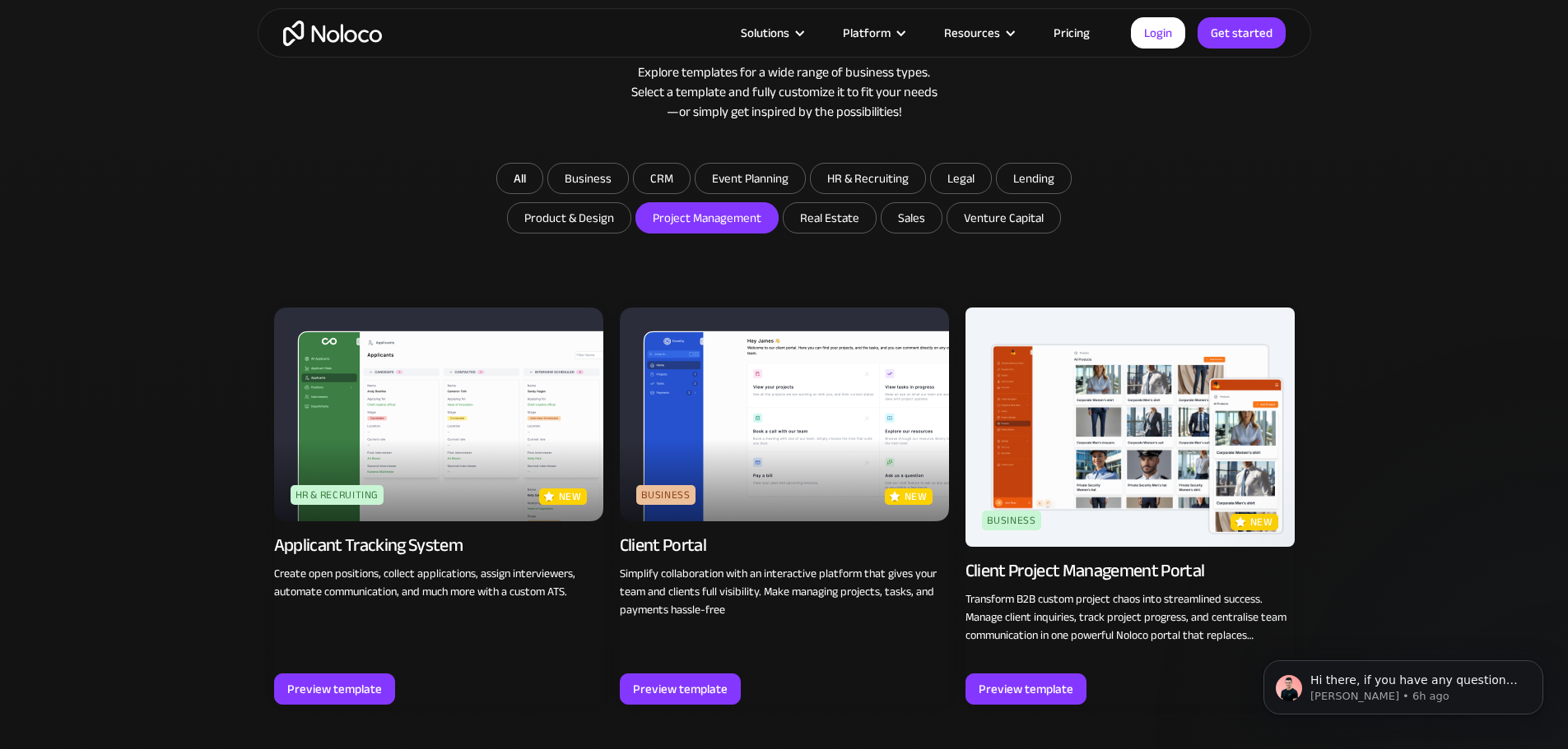
click at [628, 193] on input "Project Management" at bounding box center [588, 179] width 80 height 29
checkbox input "true"
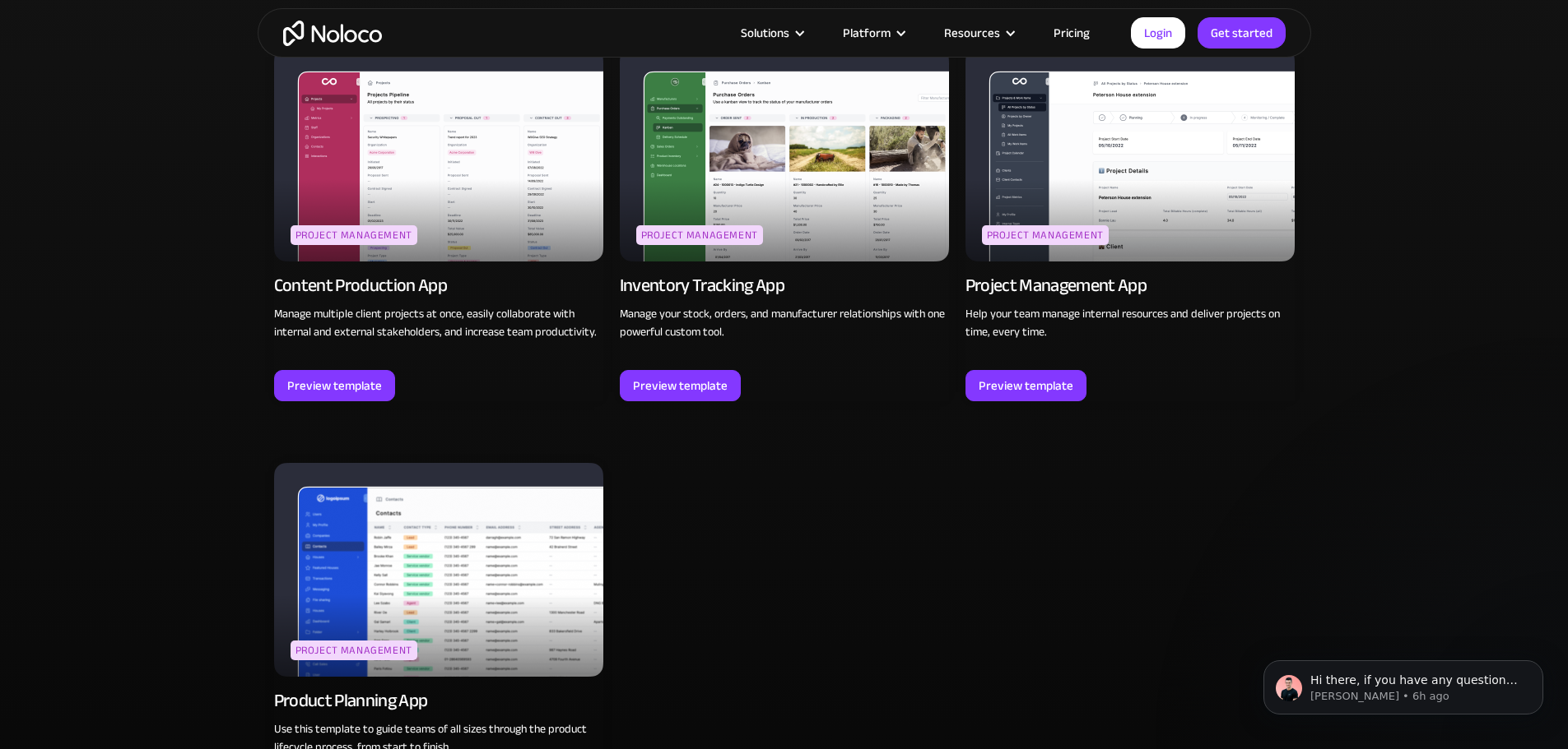
scroll to position [987, 0]
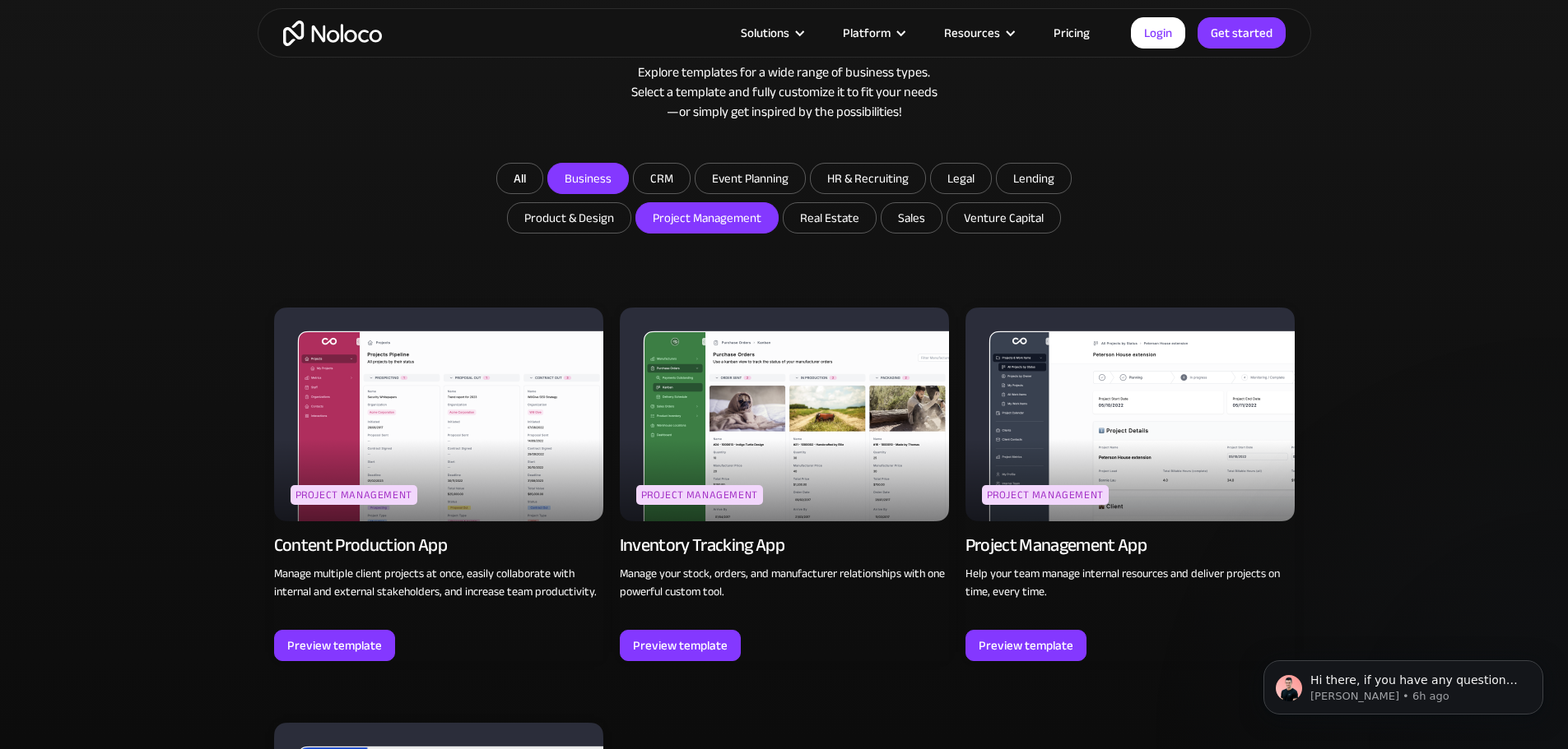
click at [621, 178] on input "Business" at bounding box center [588, 179] width 80 height 29
checkbox input "true"
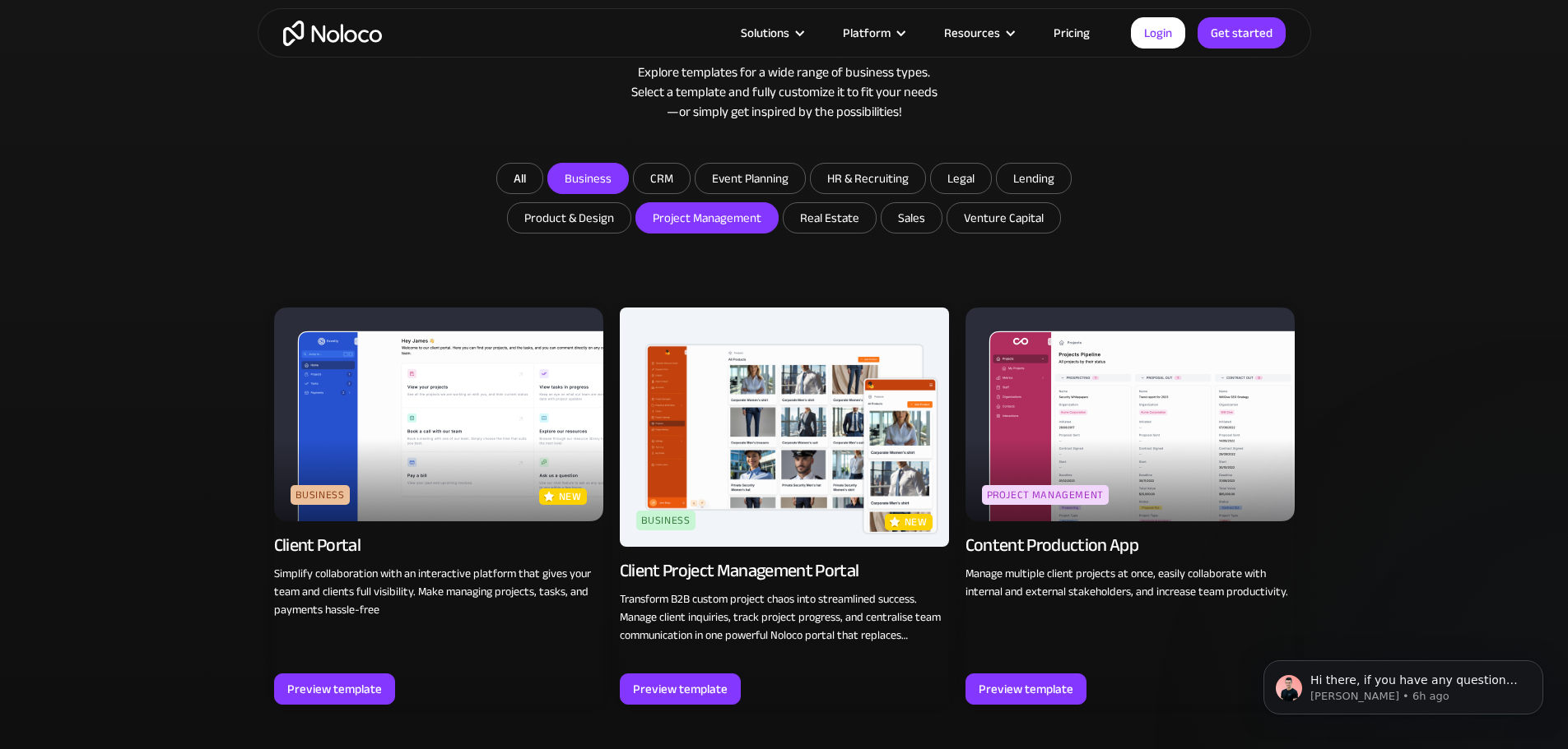
click at [628, 193] on input "Project Management" at bounding box center [588, 179] width 80 height 29
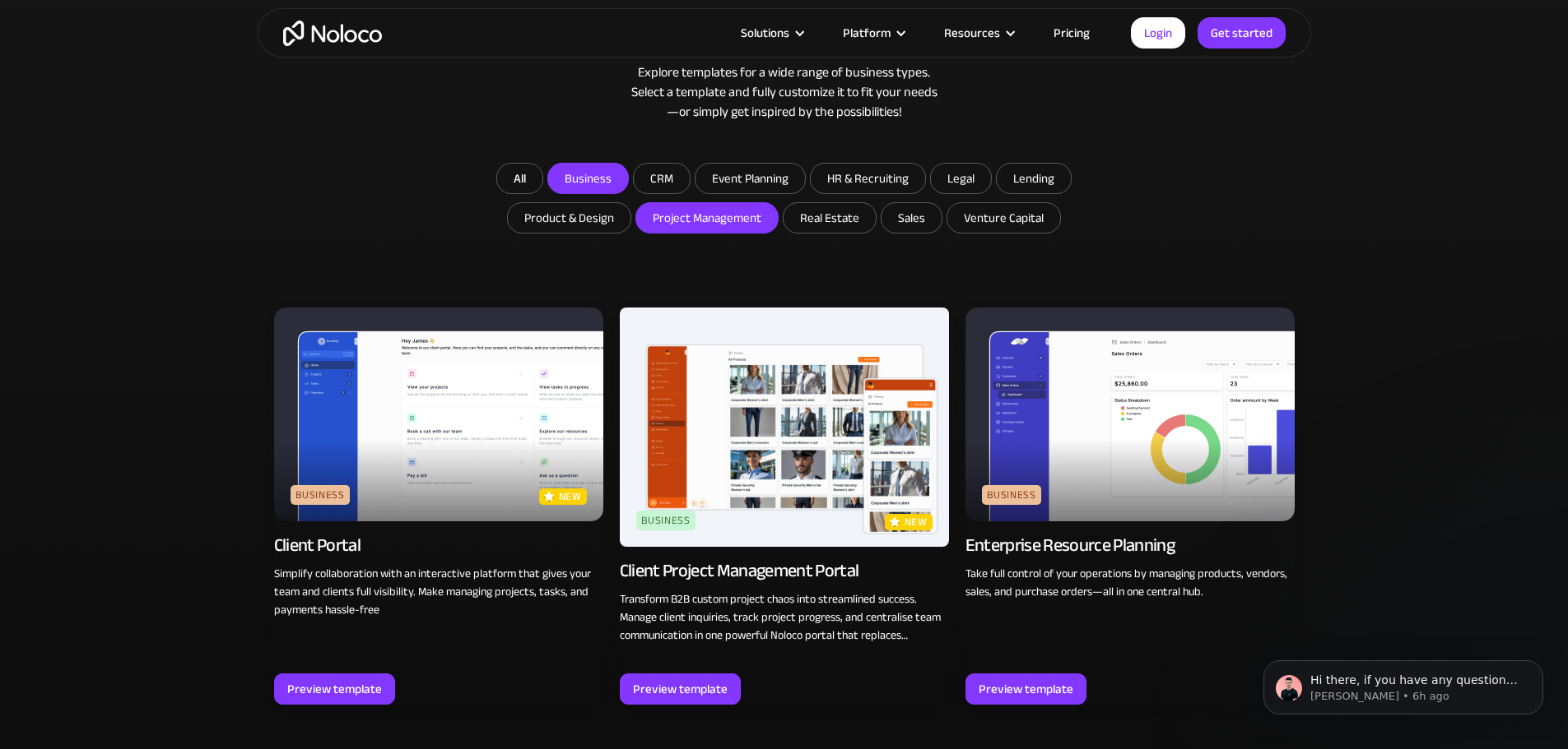
click at [628, 193] on input "Project Management" at bounding box center [588, 179] width 80 height 29
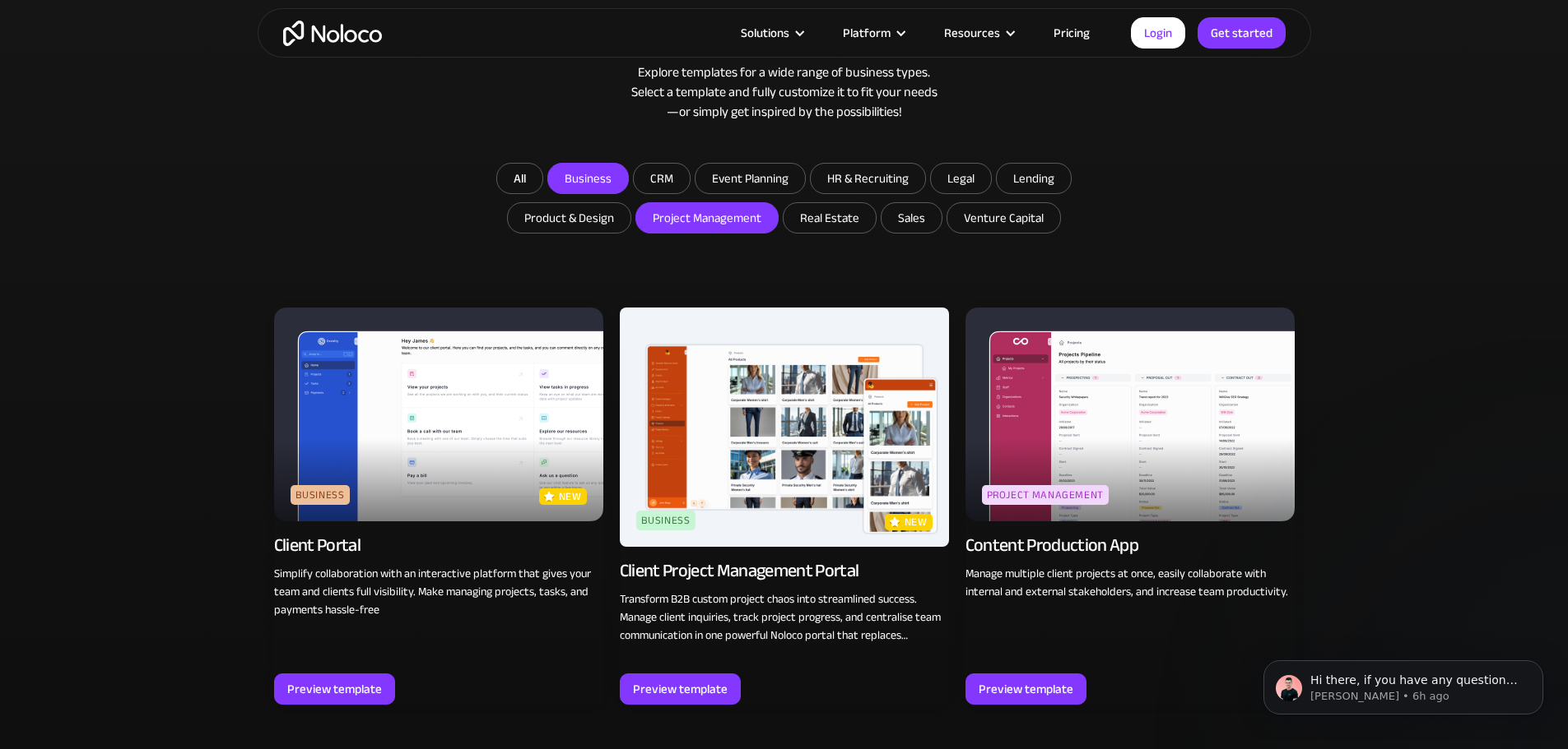
click at [628, 193] on input "Project Management" at bounding box center [588, 179] width 80 height 29
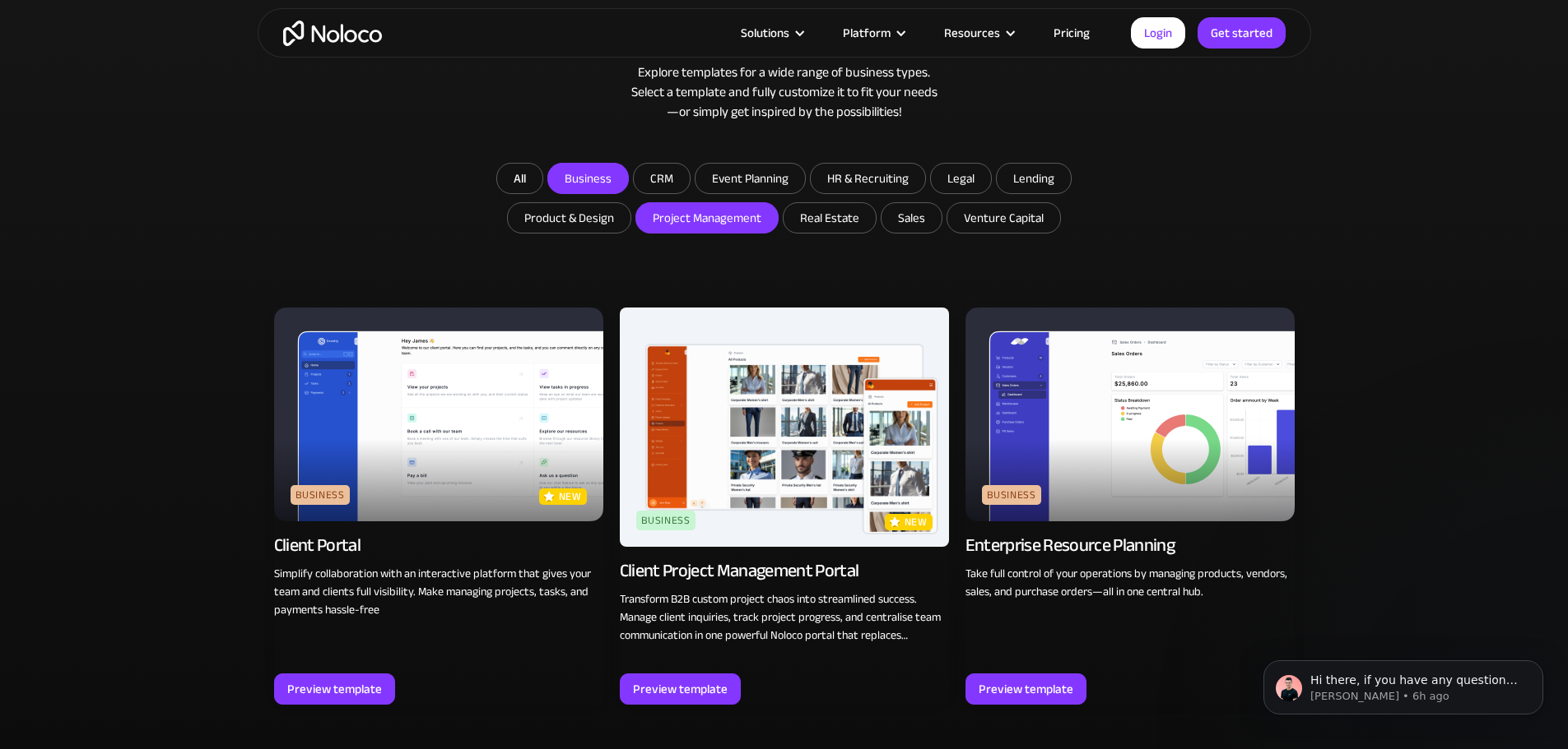
click at [628, 193] on input "Project Management" at bounding box center [588, 179] width 80 height 29
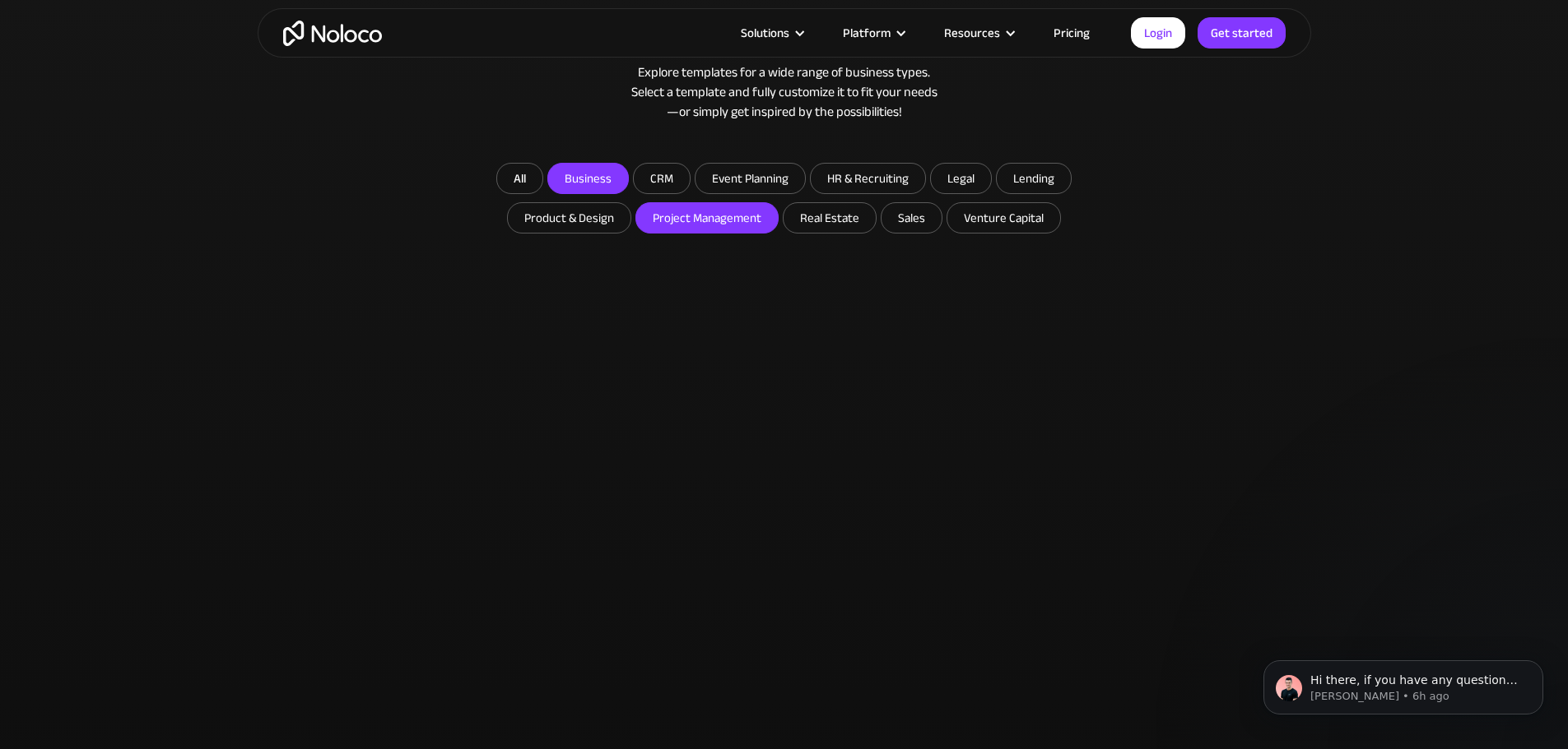
click at [628, 193] on input "Project Management" at bounding box center [588, 179] width 80 height 29
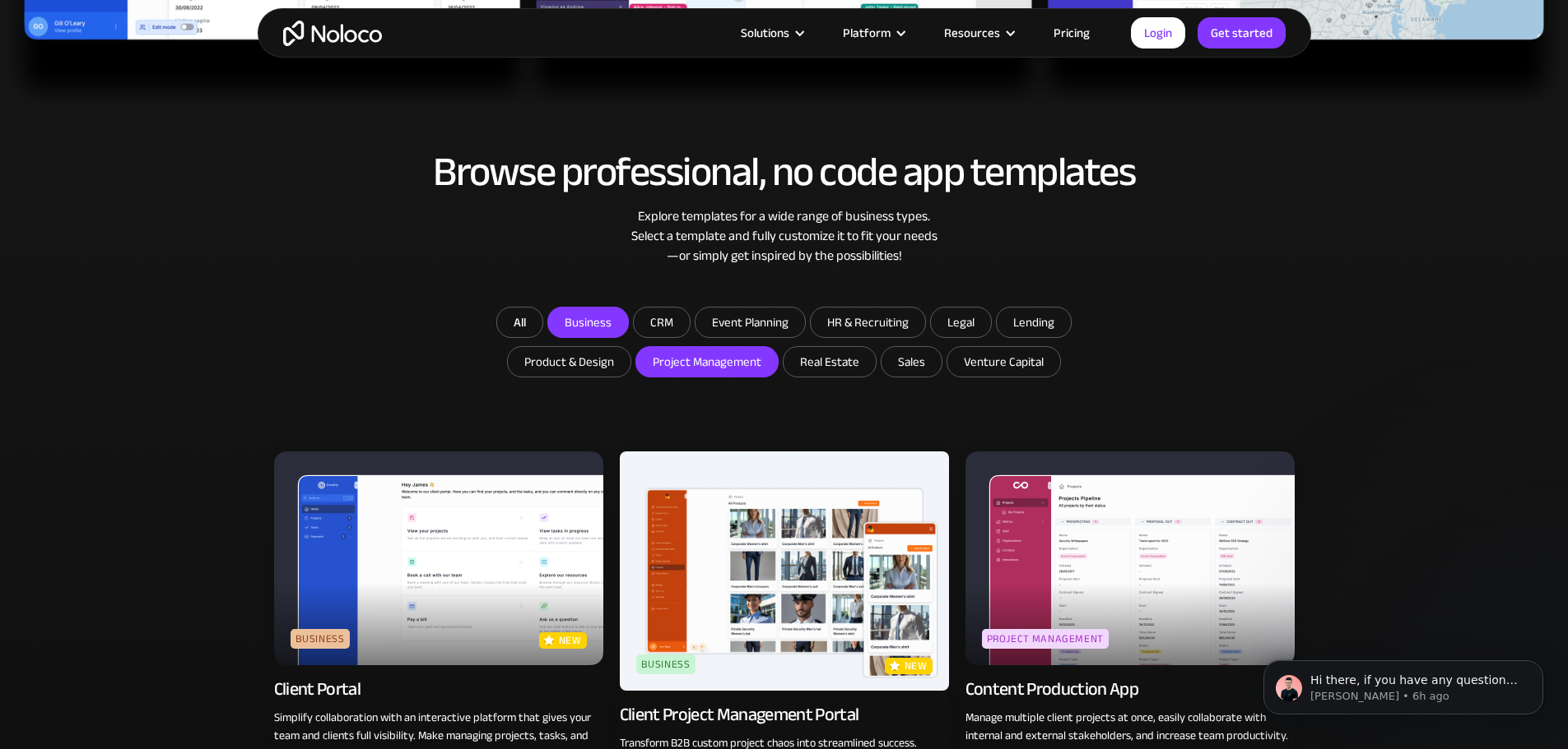
scroll to position [905, 0]
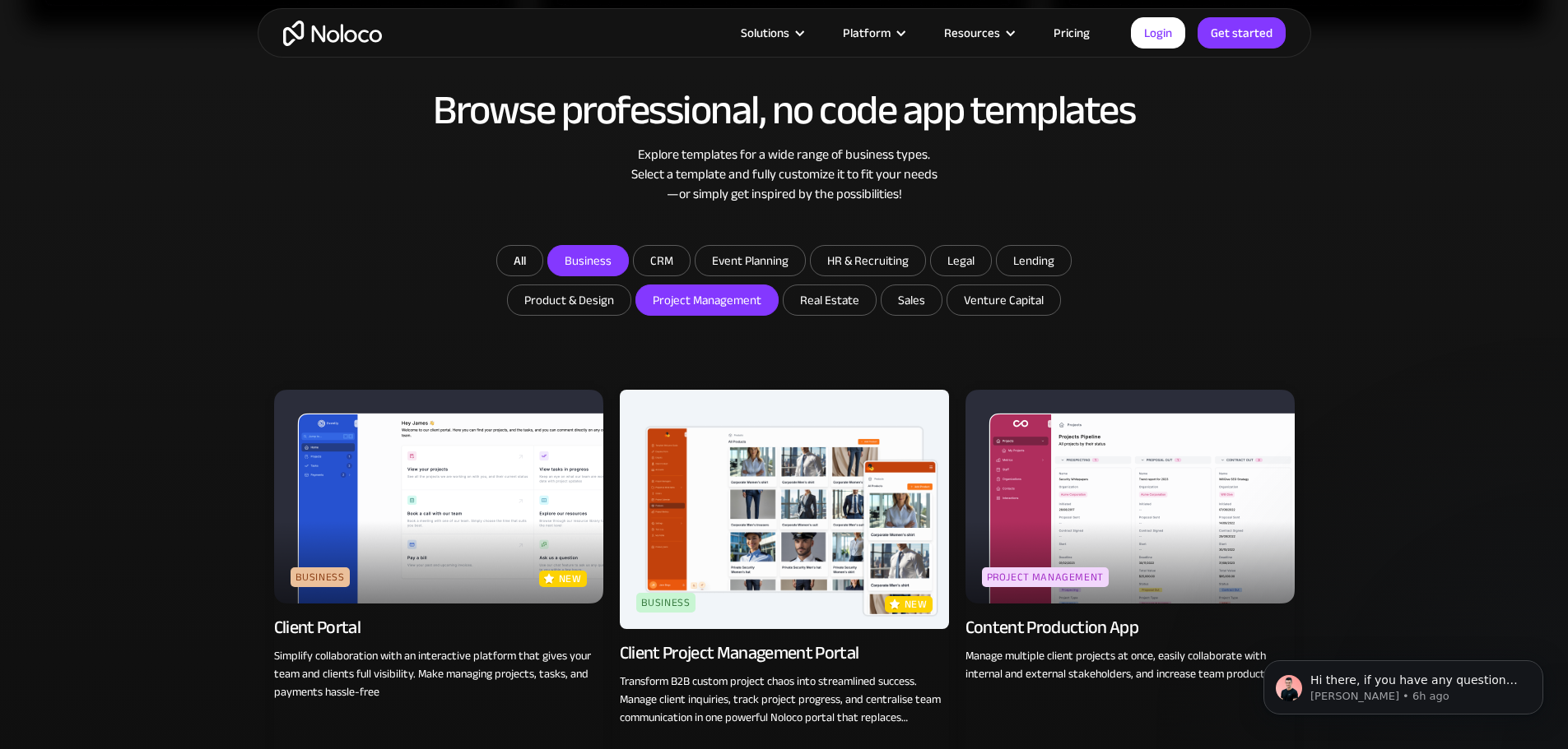
drag, startPoint x: 746, startPoint y: 303, endPoint x: 529, endPoint y: 341, distance: 220.3
click at [628, 275] on input "Project Management" at bounding box center [588, 261] width 80 height 29
checkbox input "false"
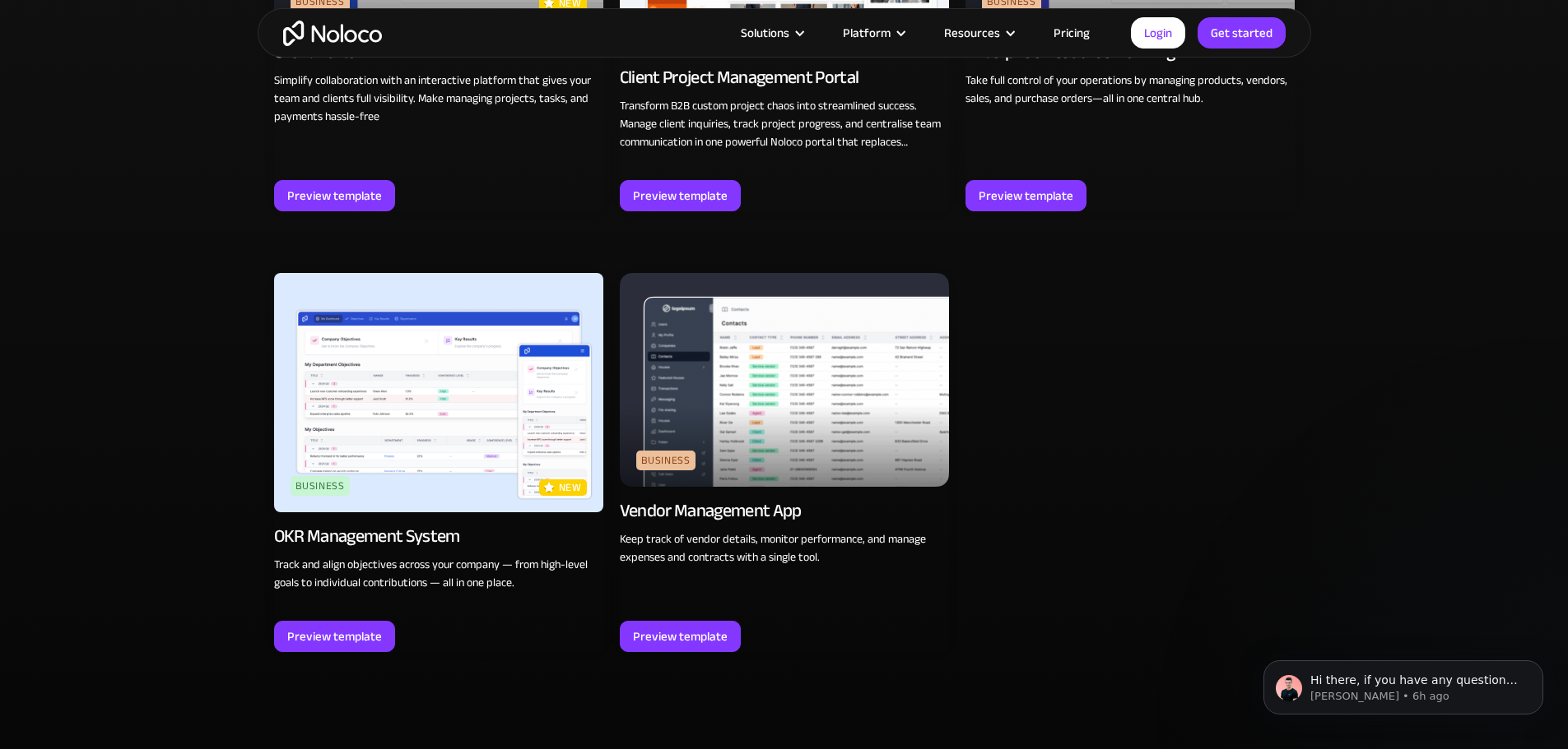
scroll to position [1070, 0]
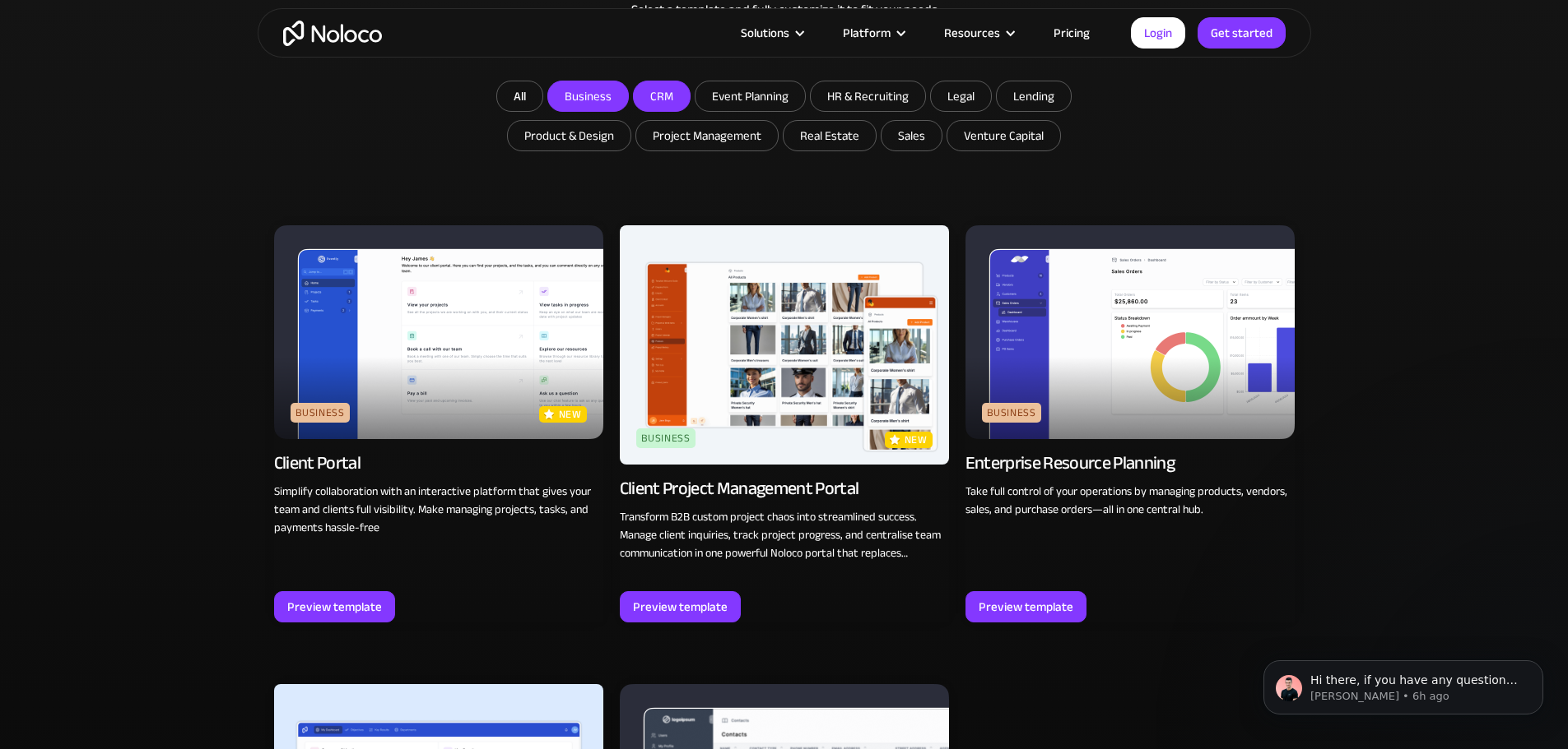
click at [628, 94] on input "CRM" at bounding box center [588, 96] width 80 height 29
checkbox input "true"
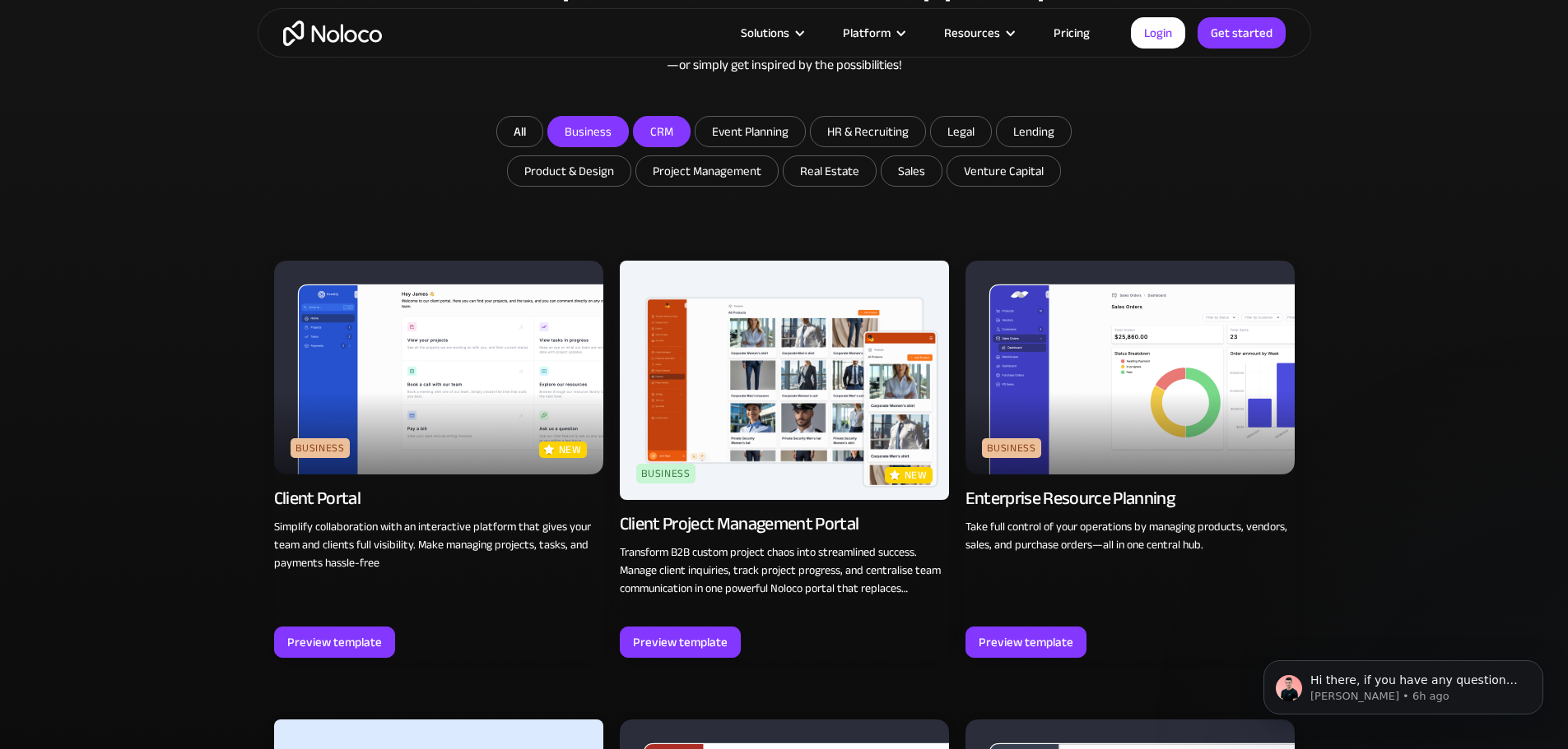
scroll to position [987, 0]
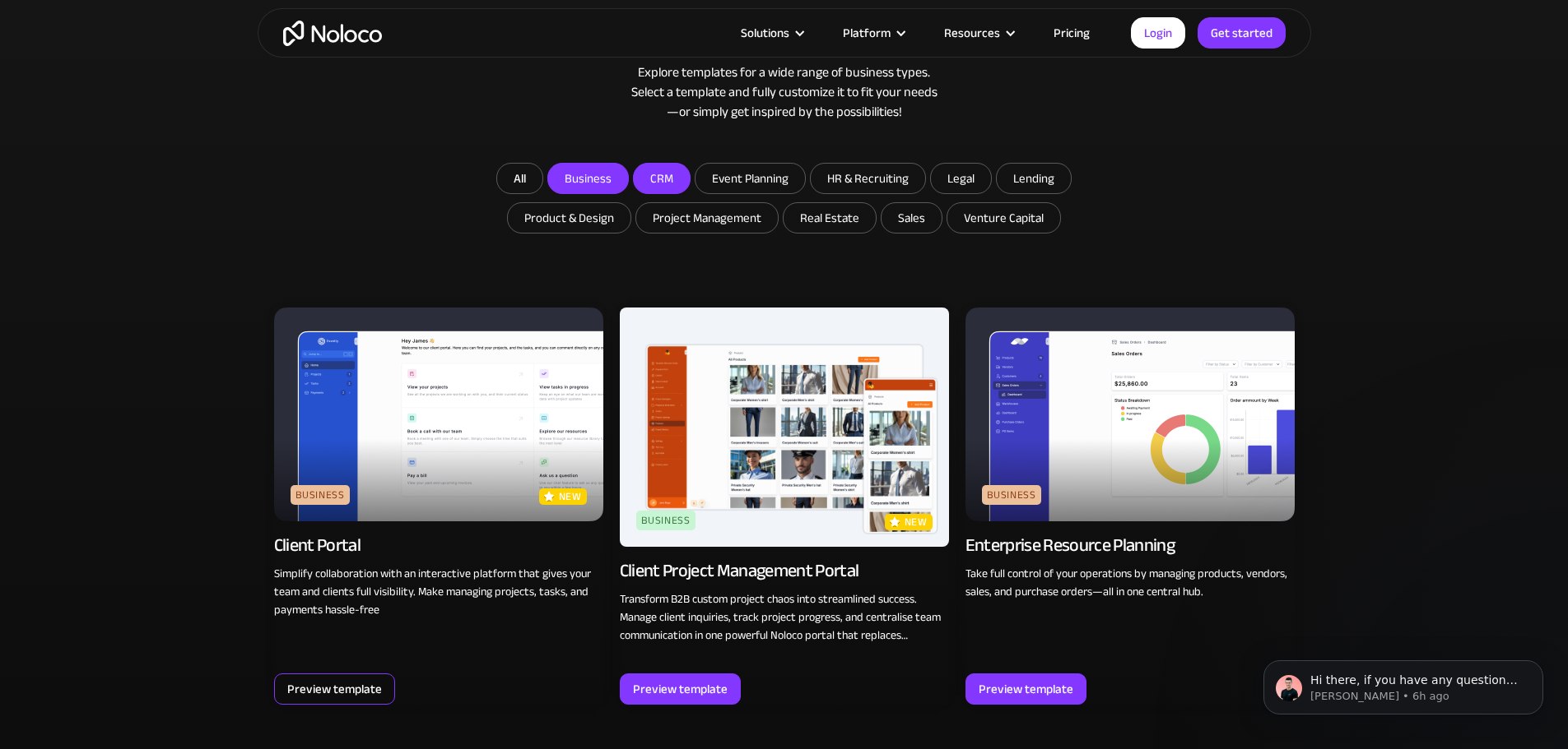
click at [334, 684] on div "Preview template" at bounding box center [335, 689] width 95 height 21
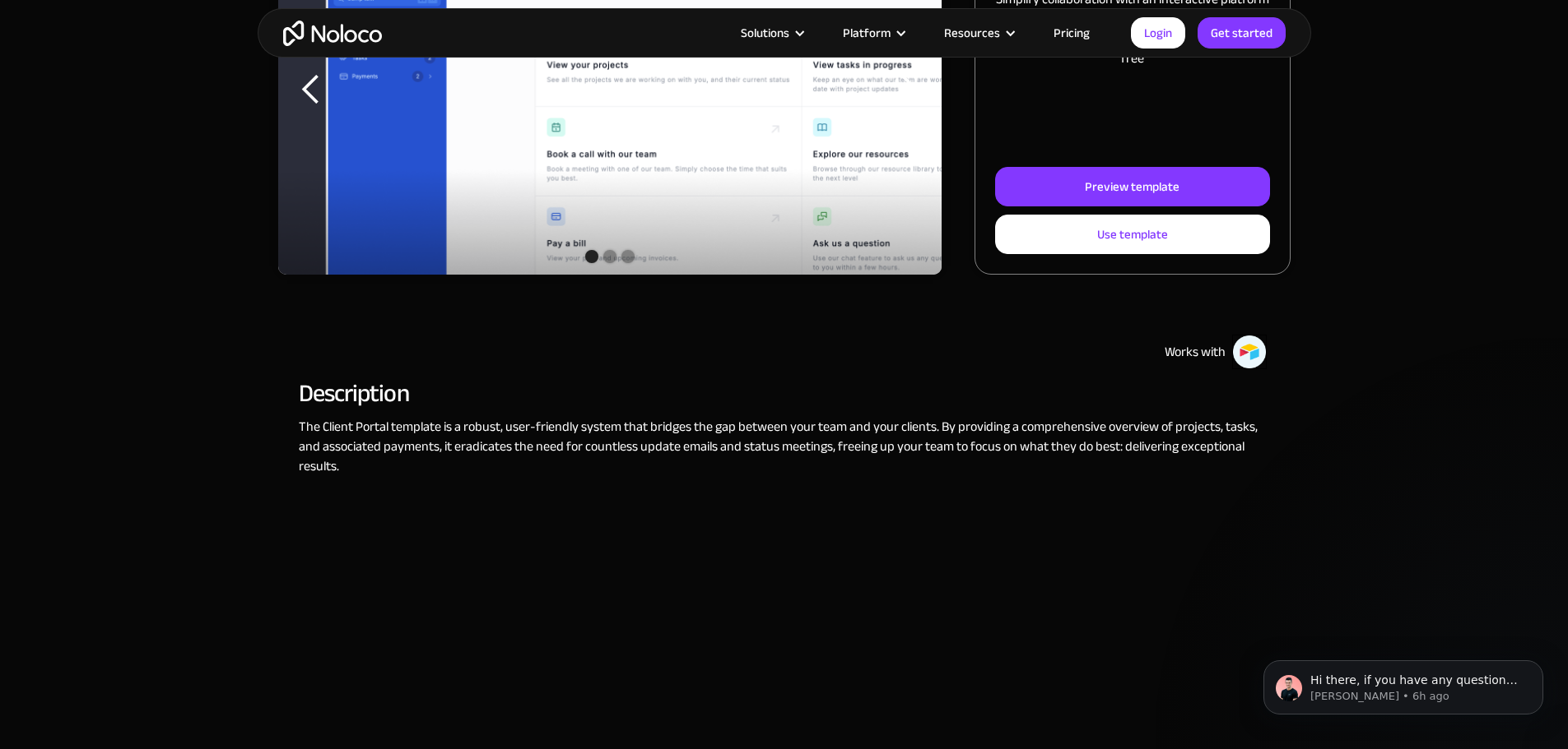
scroll to position [411, 0]
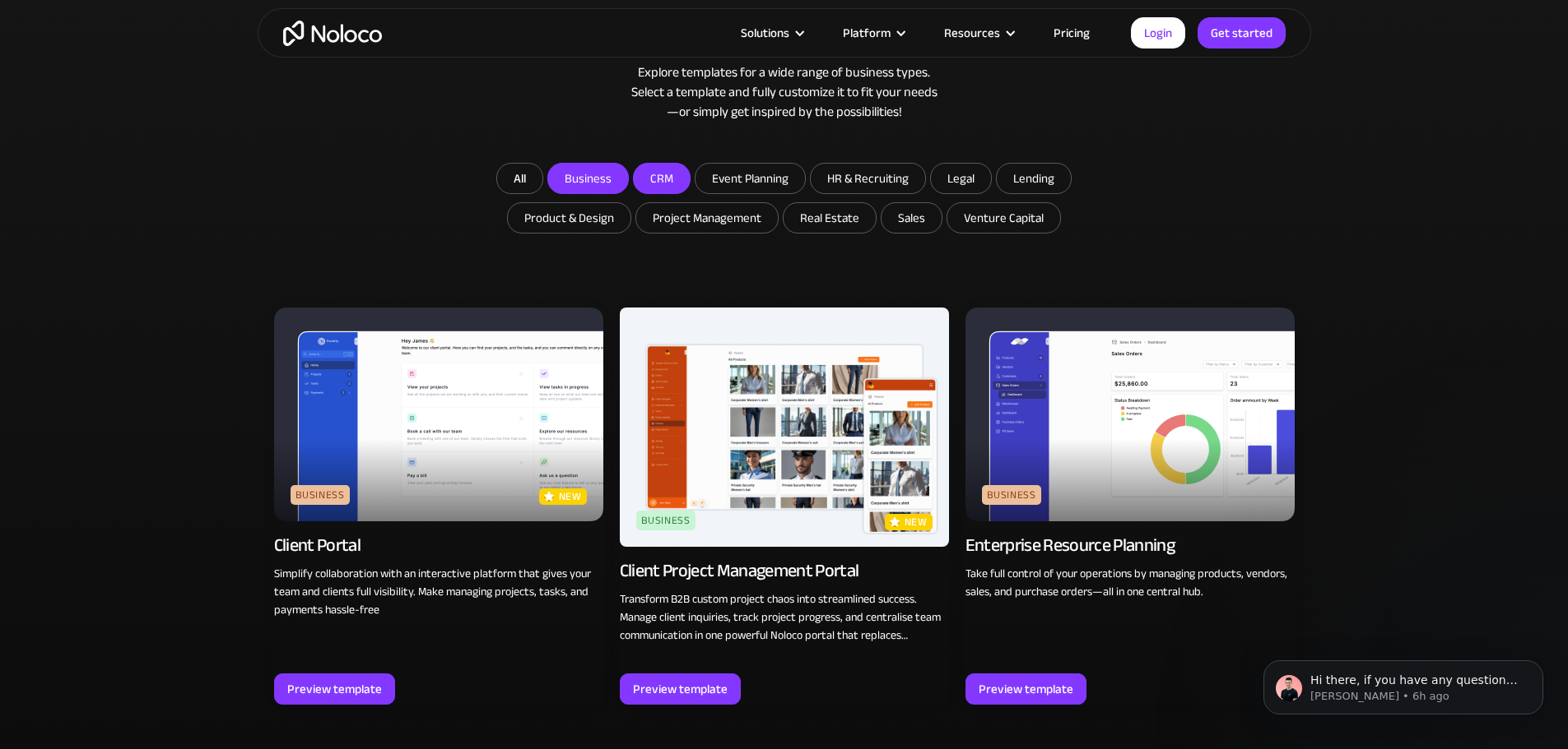
drag, startPoint x: 718, startPoint y: 685, endPoint x: 806, endPoint y: 486, distance: 217.6
click at [806, 486] on img at bounding box center [784, 427] width 329 height 240
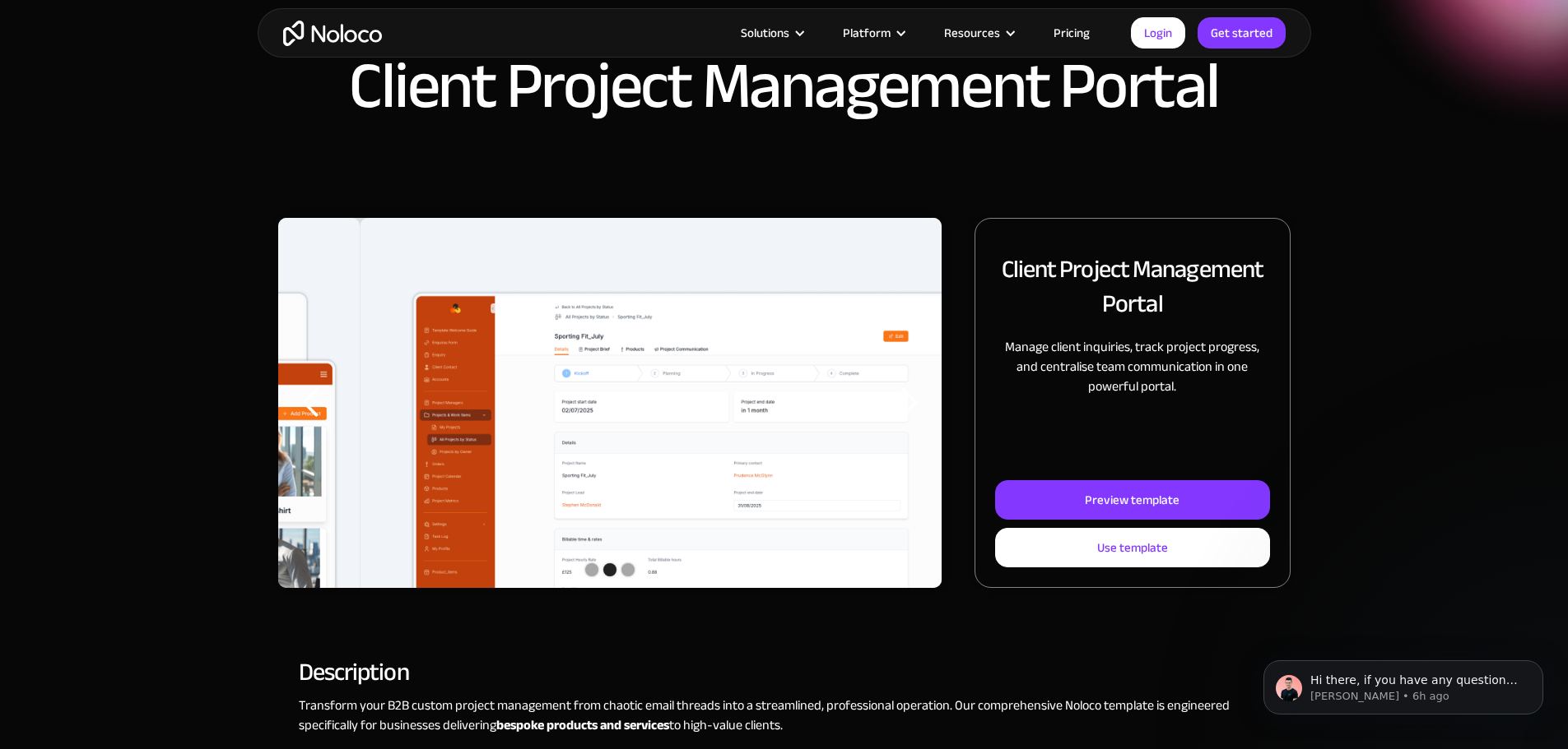
scroll to position [165, 0]
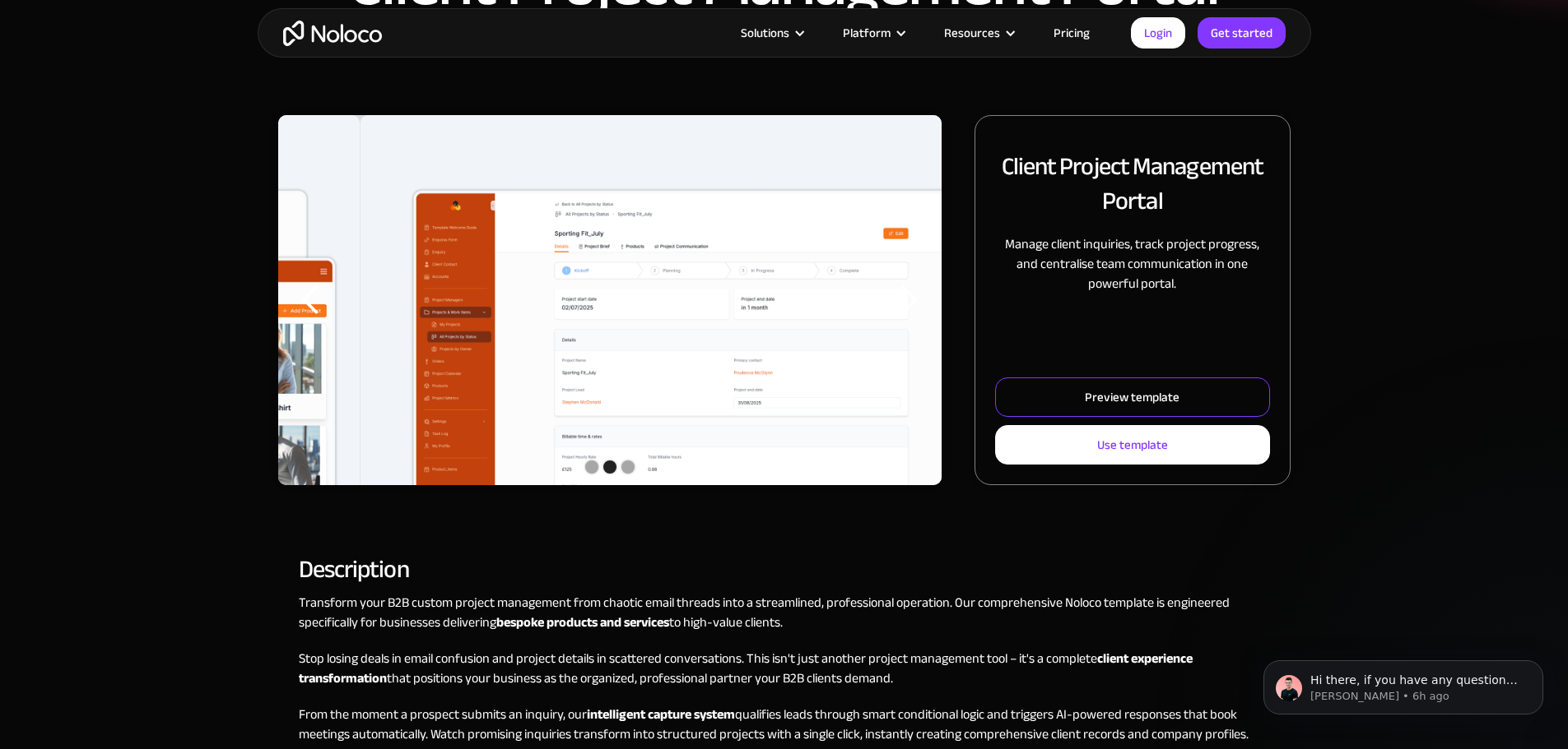
click at [1118, 409] on link "Preview template" at bounding box center [1132, 397] width 274 height 40
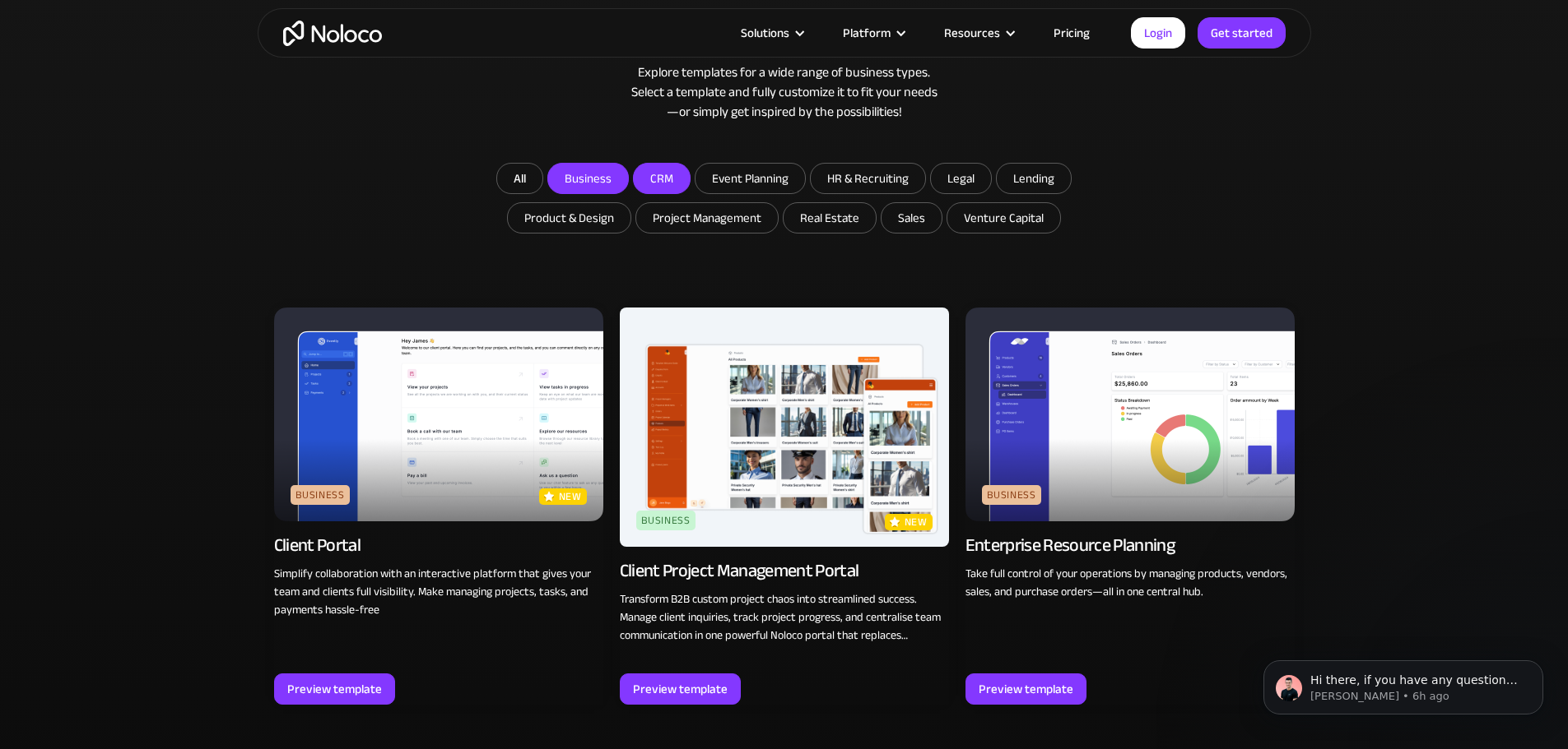
click at [628, 180] on input "CRM" at bounding box center [588, 179] width 80 height 29
checkbox input "false"
click at [606, 187] on input "Business" at bounding box center [588, 179] width 80 height 29
checkbox input "false"
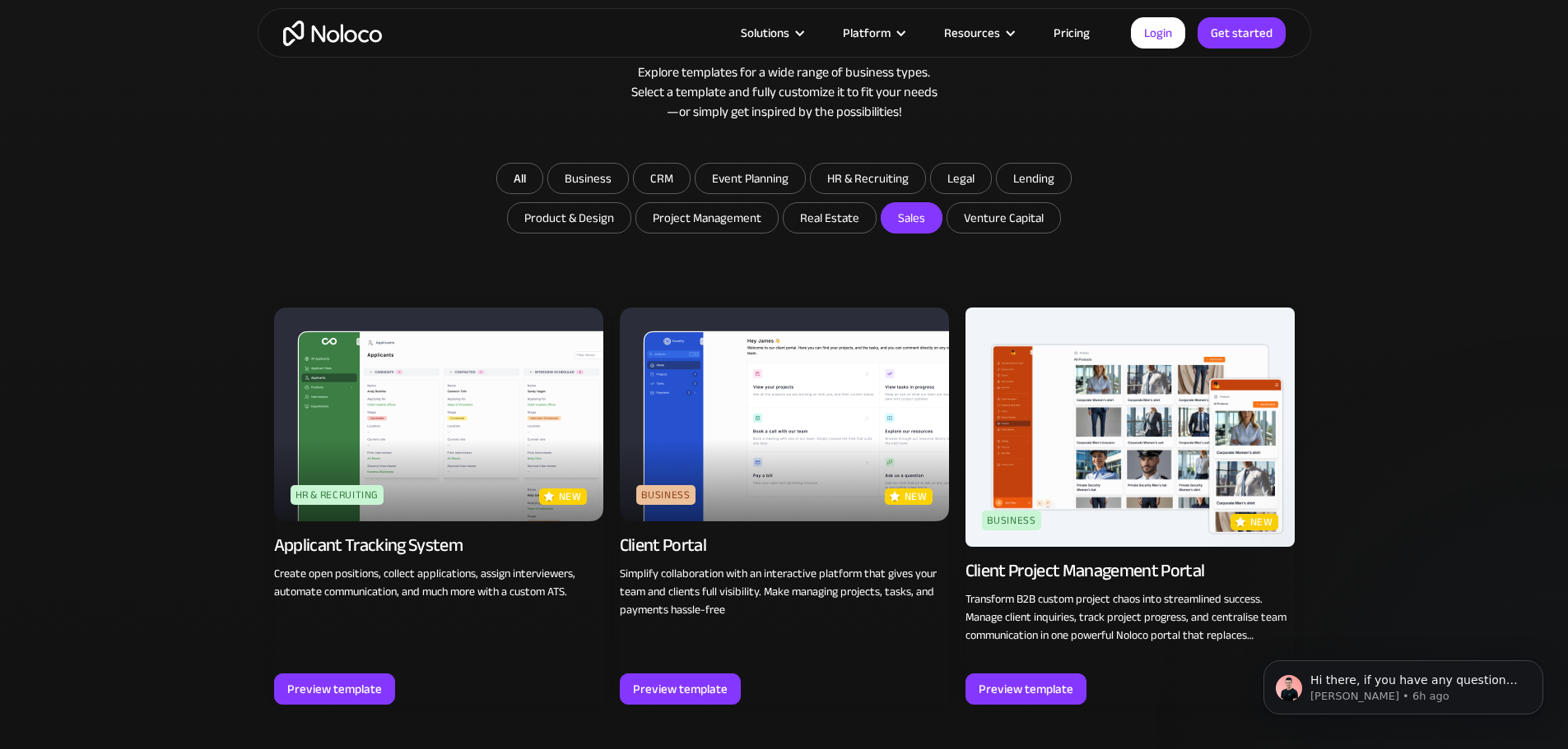
click at [876, 223] on input "Sales" at bounding box center [830, 218] width 92 height 29
checkbox input "true"
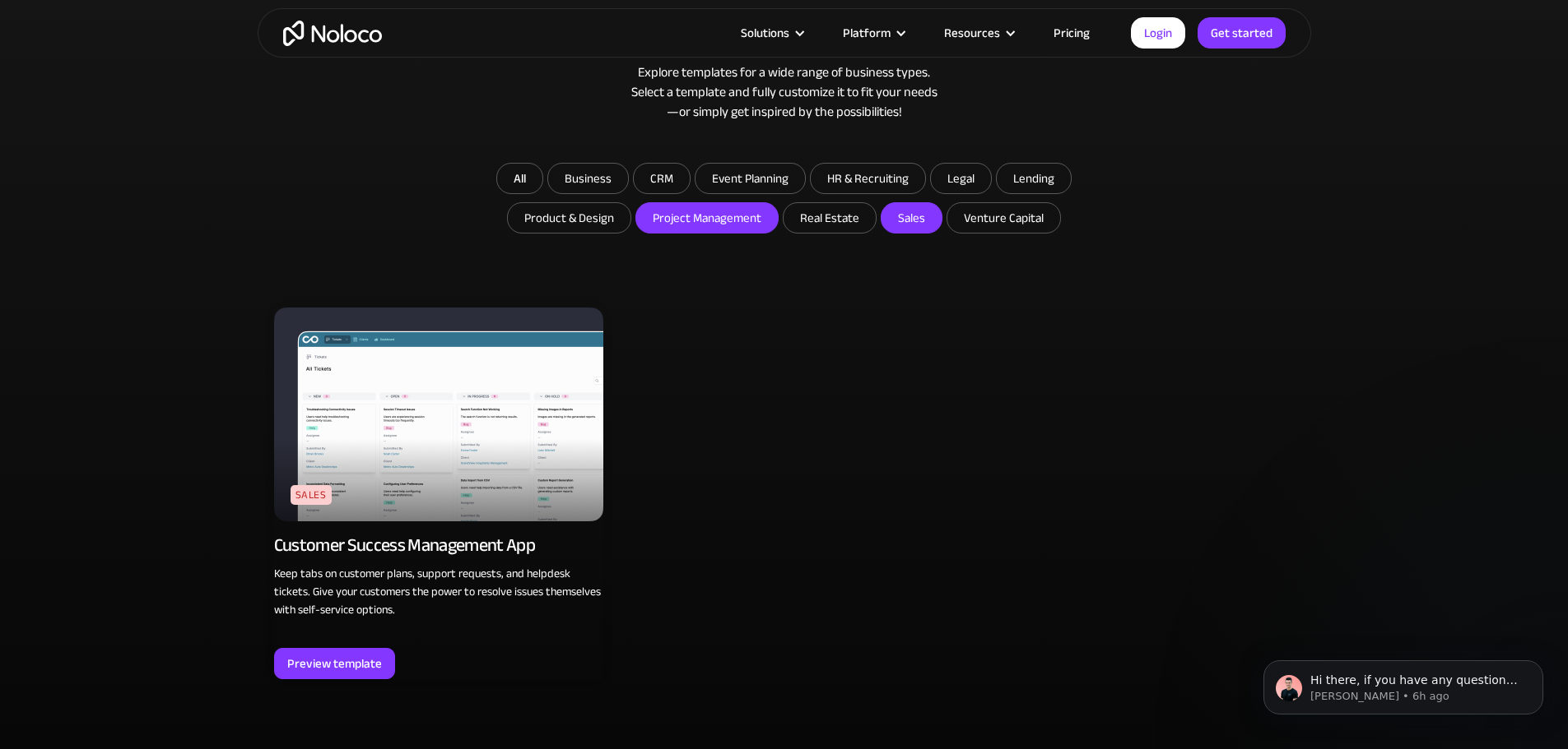
click at [628, 193] on input "Project Management" at bounding box center [588, 179] width 80 height 29
checkbox input "true"
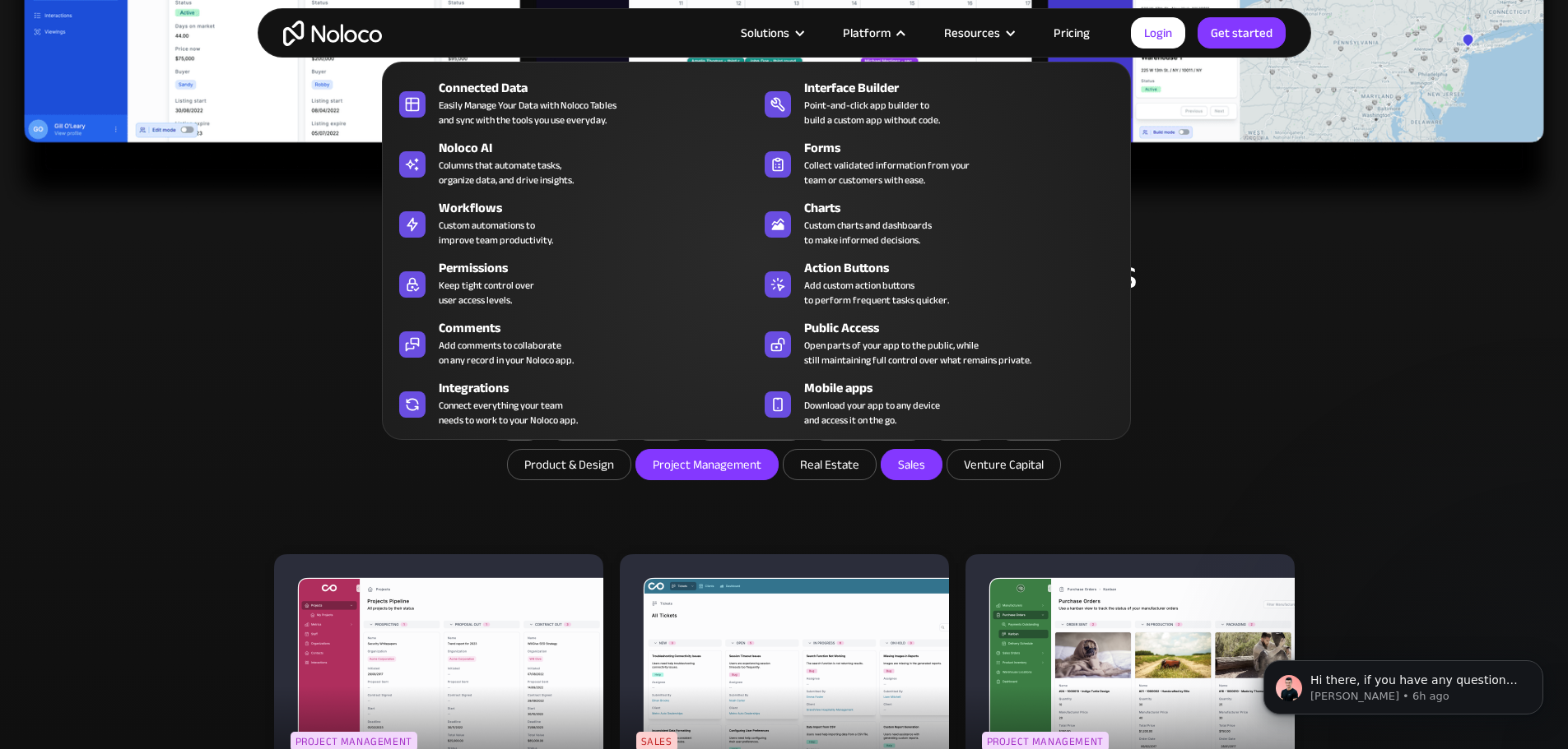
scroll to position [494, 0]
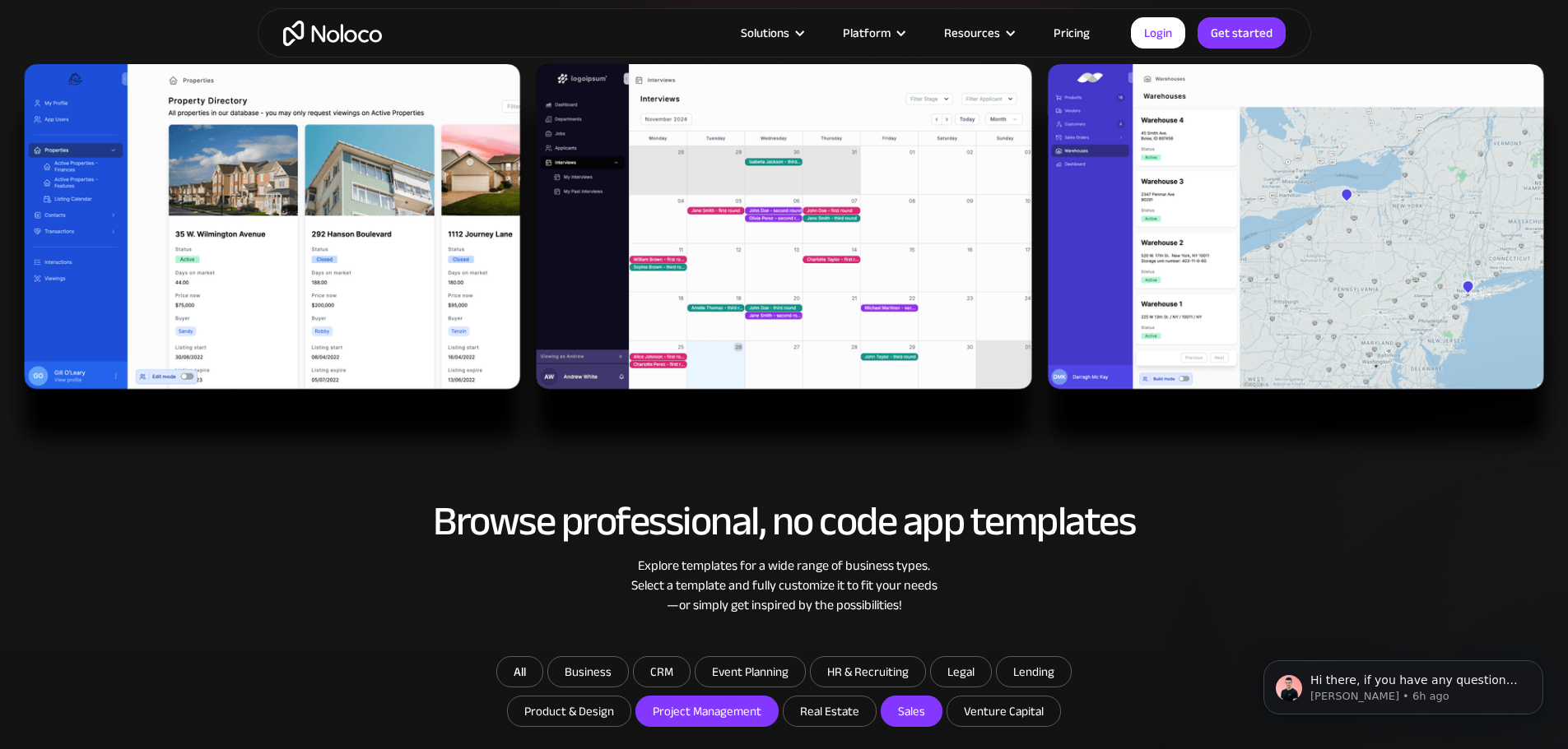
click at [1083, 27] on link "Pricing" at bounding box center [1072, 32] width 77 height 21
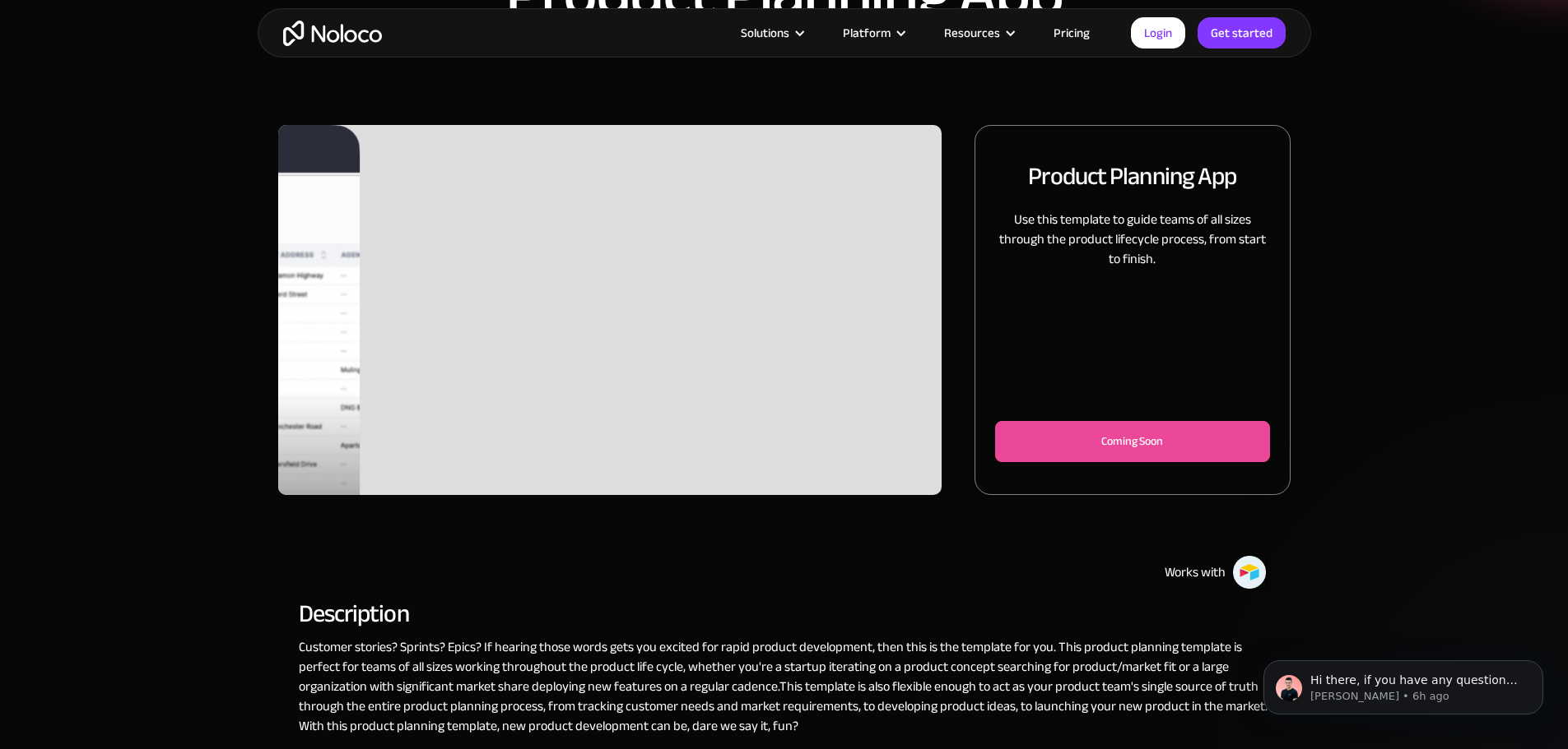
scroll to position [165, 0]
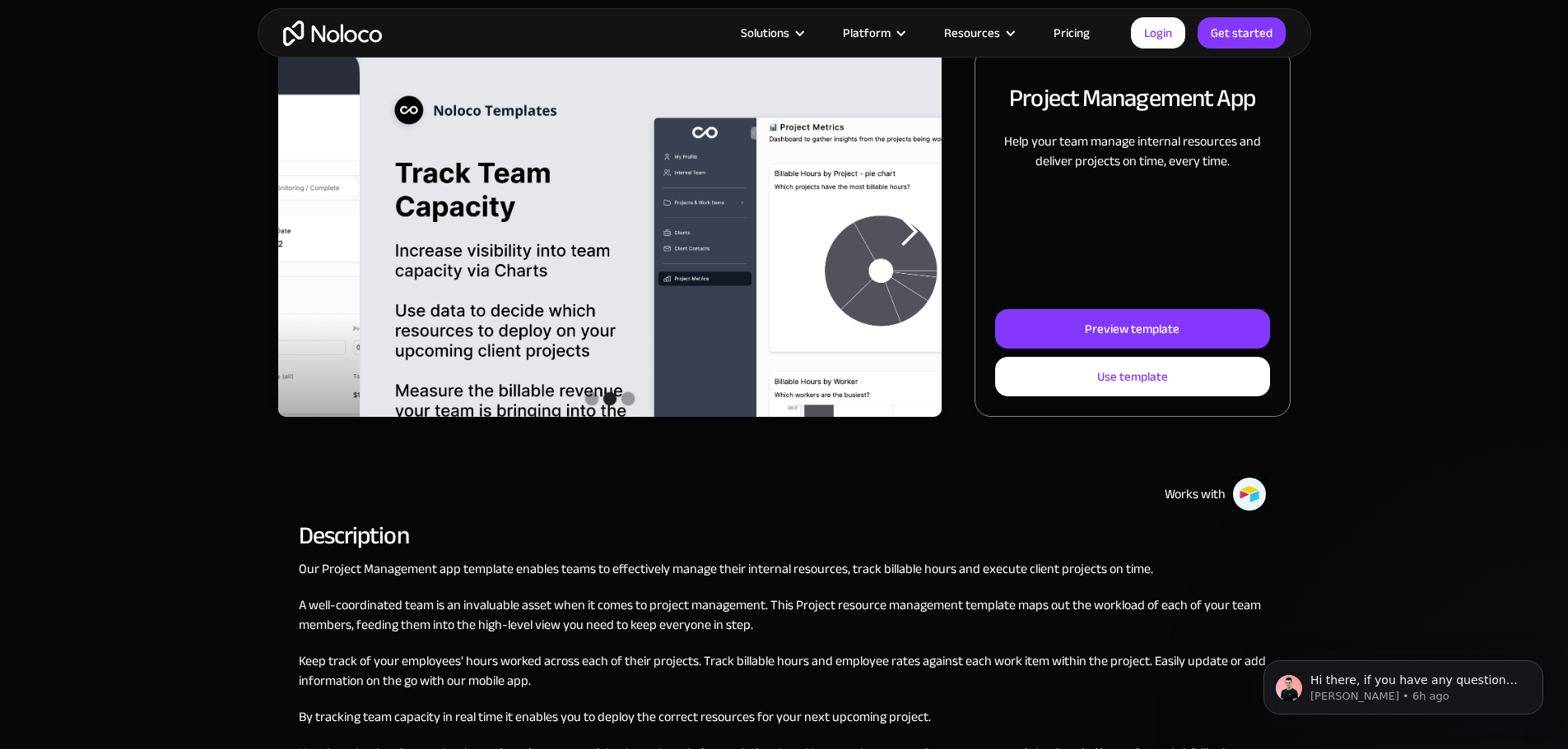
scroll to position [247, 0]
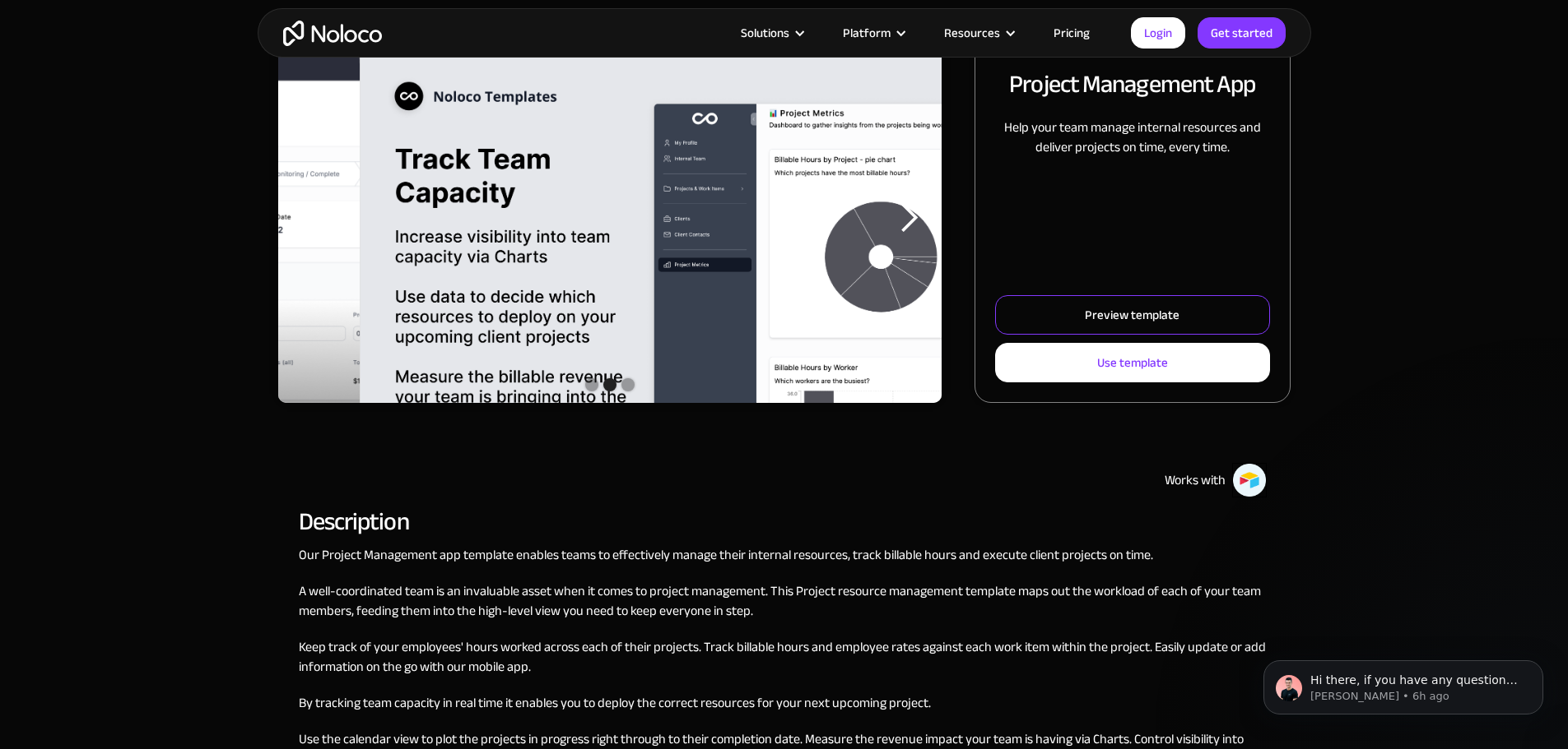
click at [1148, 331] on link "Preview template" at bounding box center [1132, 315] width 274 height 40
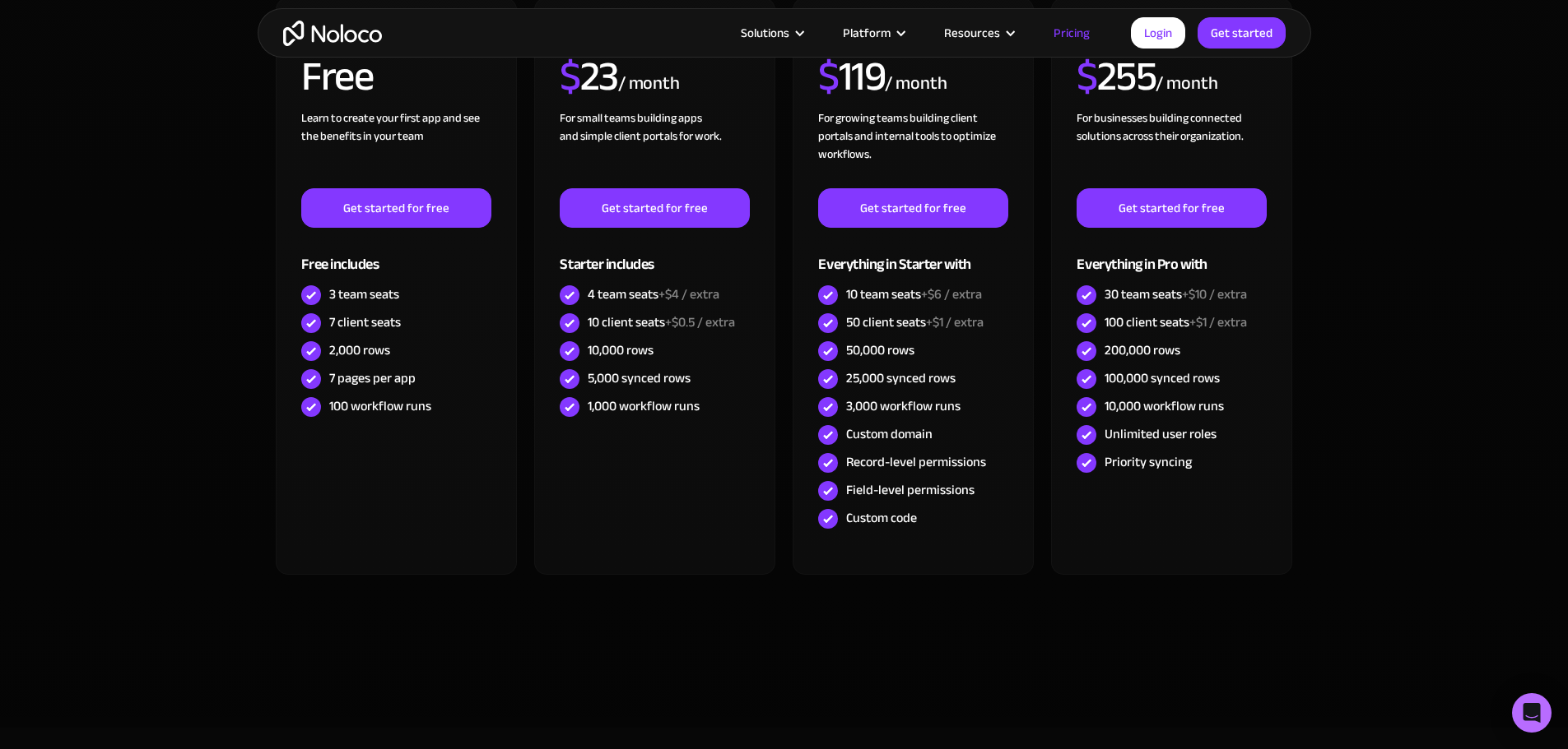
scroll to position [658, 0]
